Goal: Find contact information: Find contact information

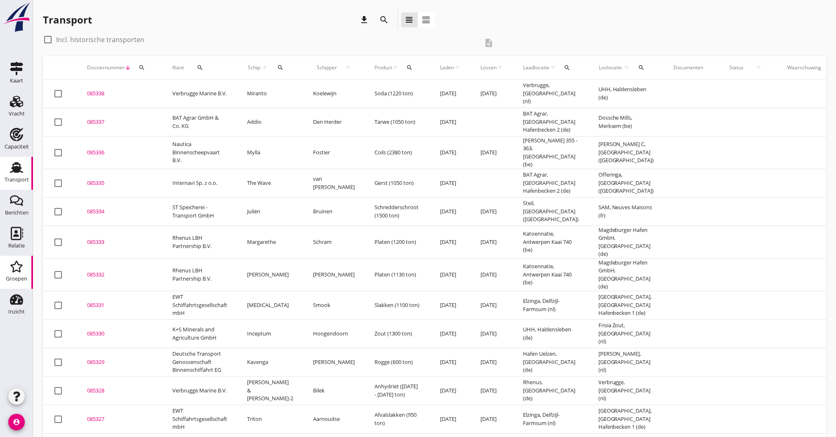
click at [15, 269] on icon "Groepen" at bounding box center [16, 266] width 13 height 13
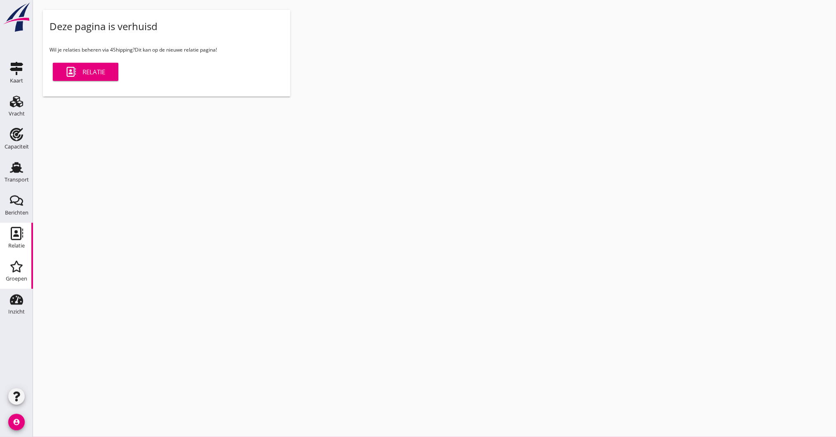
click at [7, 235] on div "Relatie" at bounding box center [17, 233] width 20 height 13
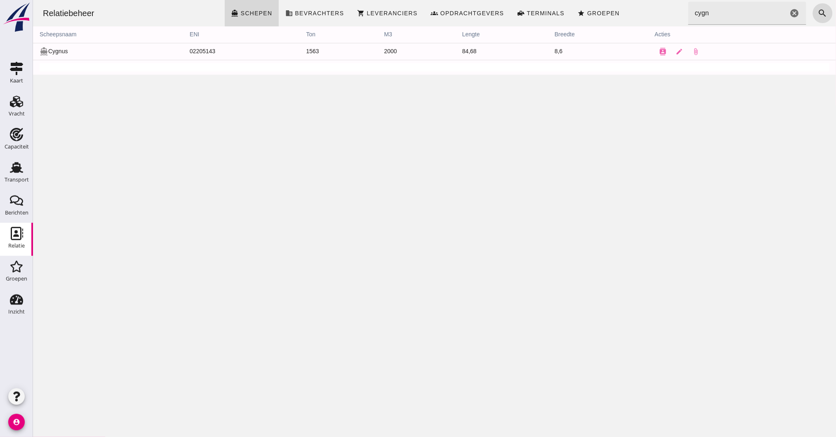
click at [789, 11] on icon "cancel" at bounding box center [794, 13] width 10 height 10
click at [723, 12] on input "cygn" at bounding box center [738, 13] width 100 height 23
type input "juli"
click at [63, 52] on td "directions_boat Juliën" at bounding box center [108, 51] width 150 height 17
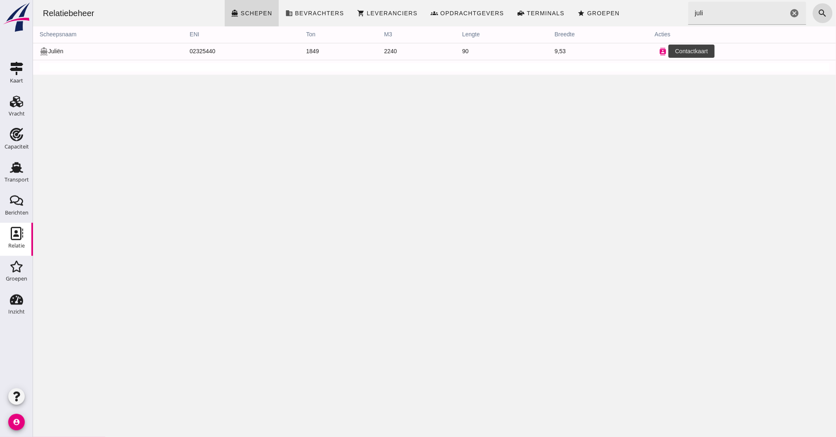
click at [659, 51] on icon "contacts" at bounding box center [662, 51] width 7 height 7
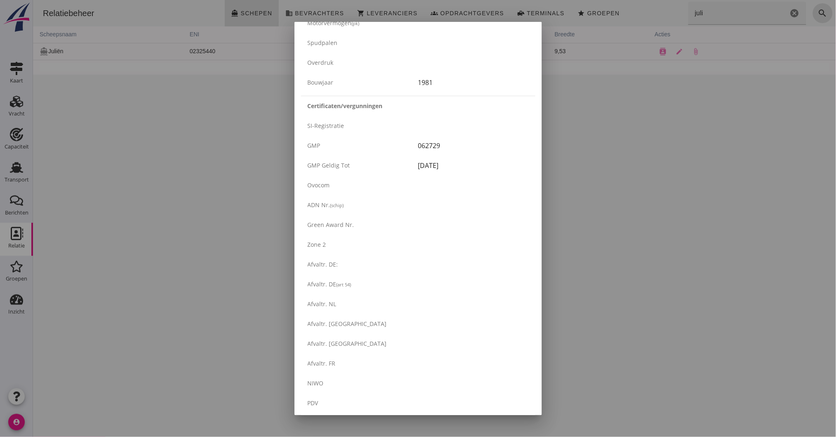
scroll to position [1282, 0]
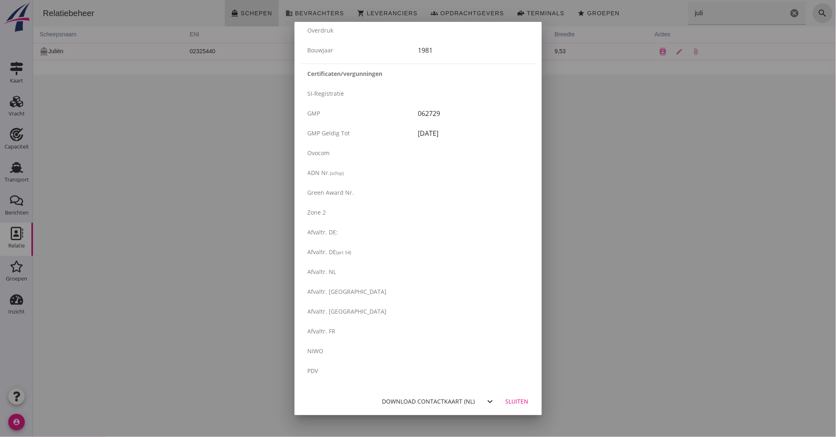
click at [485, 398] on icon "expand_more" at bounding box center [490, 401] width 10 height 10
click at [486, 416] on link "fr" at bounding box center [484, 419] width 21 height 20
click at [429, 401] on div "Download contactkaart (fr)" at bounding box center [429, 401] width 92 height 9
